Goal: Browse casually

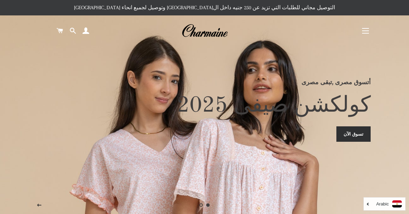
click at [365, 36] on button "التنقل في الموقع" at bounding box center [365, 30] width 17 height 17
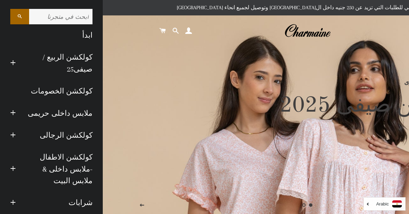
click at [75, 137] on link "كولكشن الرجالى" at bounding box center [59, 135] width 77 height 22
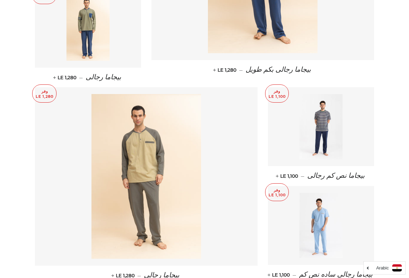
scroll to position [618, 0]
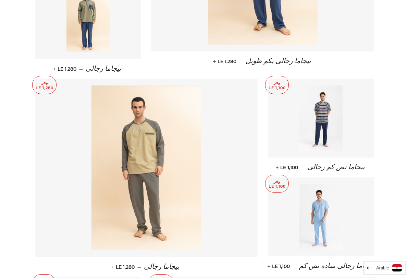
click at [335, 116] on img at bounding box center [322, 117] width 44 height 65
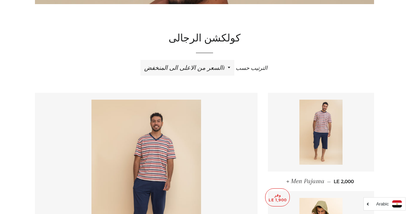
scroll to position [184, 0]
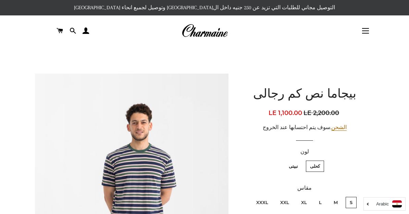
click at [219, 34] on img at bounding box center [205, 30] width 46 height 15
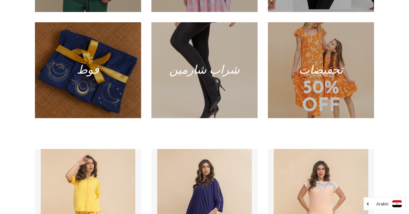
scroll to position [444, 0]
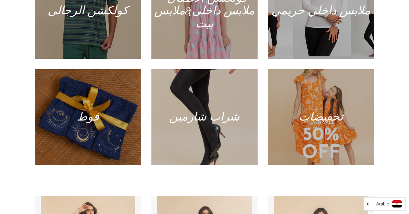
click at [75, 108] on div at bounding box center [88, 117] width 106 height 96
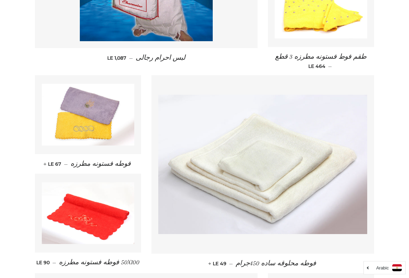
scroll to position [424, 0]
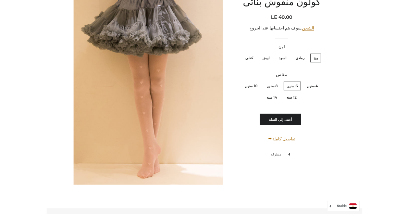
scroll to position [3890, 0]
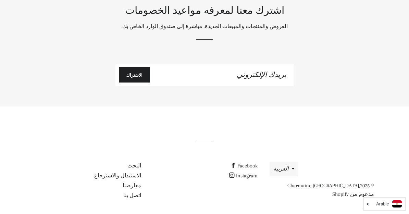
click at [251, 164] on link "Facebook" at bounding box center [244, 166] width 27 height 6
